Goal: Navigation & Orientation: Find specific page/section

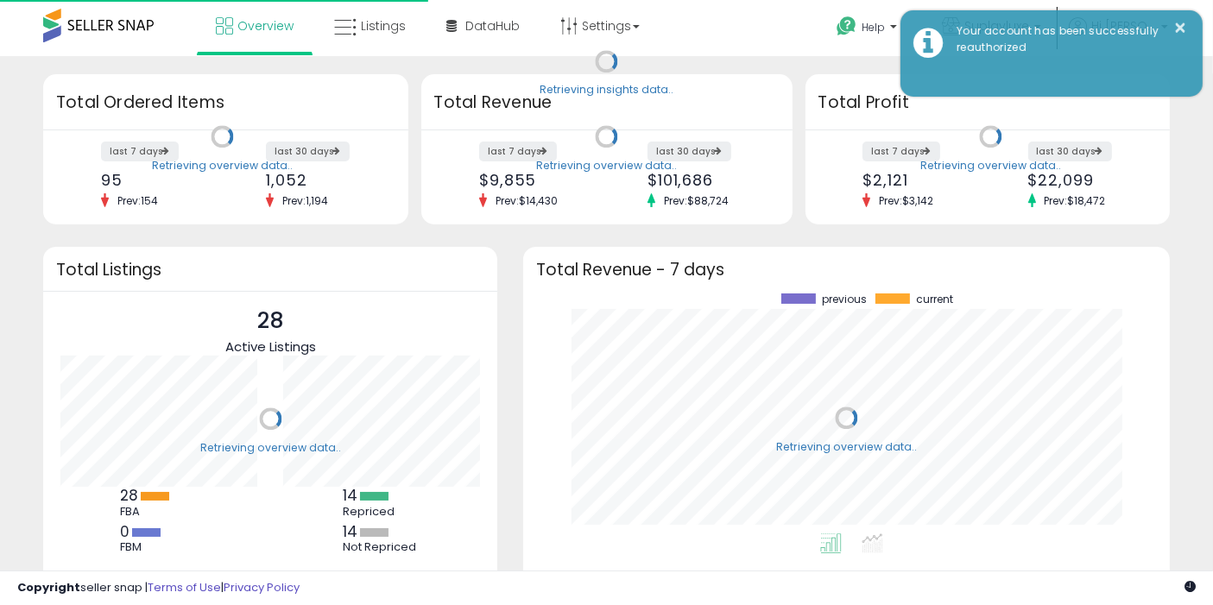
scroll to position [240, 611]
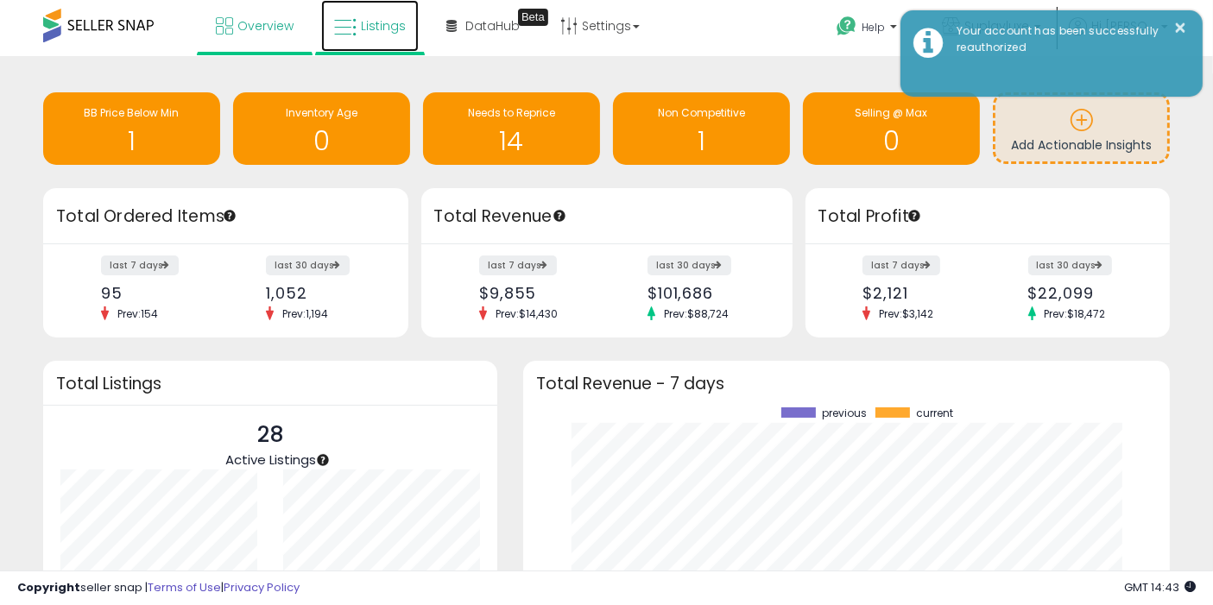
click at [382, 17] on span "Listings" at bounding box center [383, 25] width 45 height 17
